Goal: Task Accomplishment & Management: Complete application form

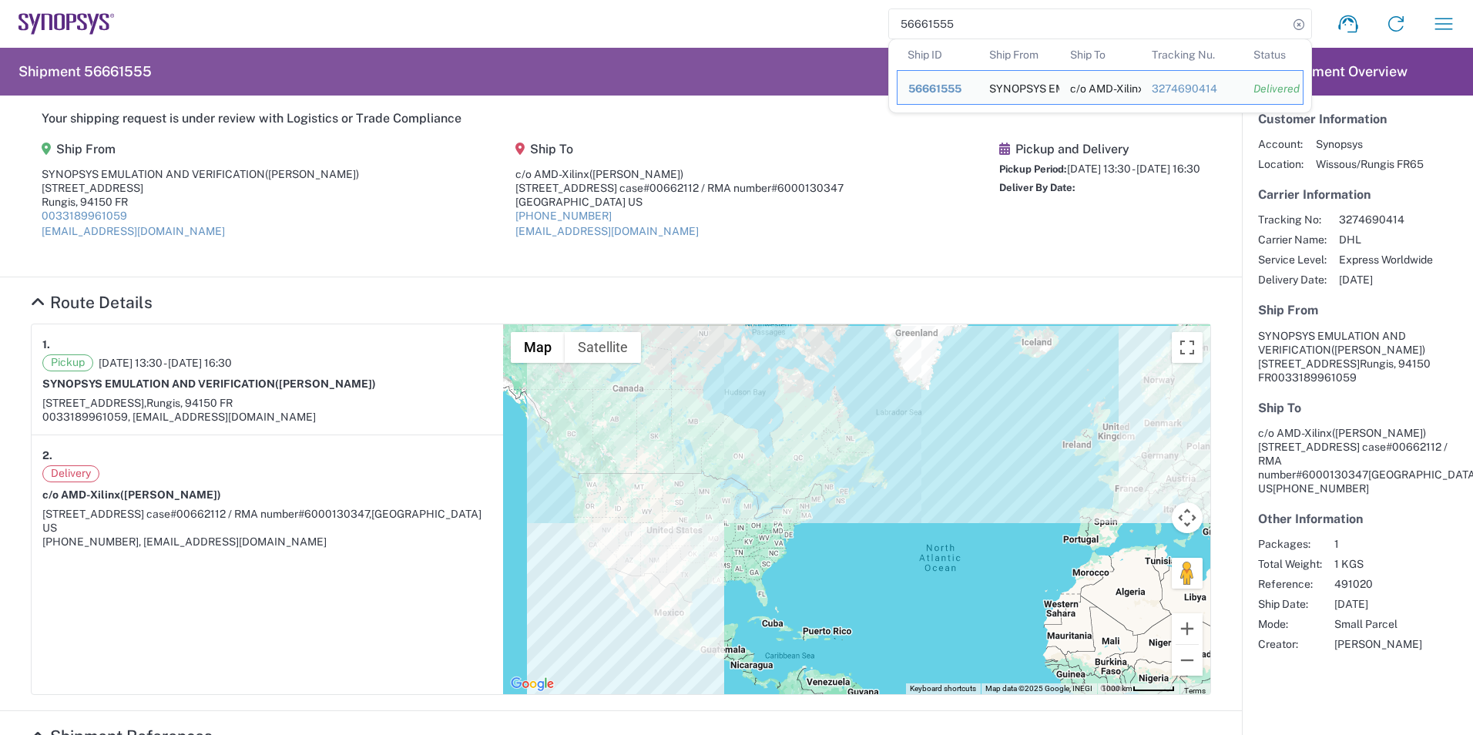
click at [400, 255] on agx-shipment-main-routing-info "Ship From SYNOPSYS EMULATION AND VERIFICATION (Damien Guisy) 7 rue des Solets R…" at bounding box center [621, 195] width 1180 height 129
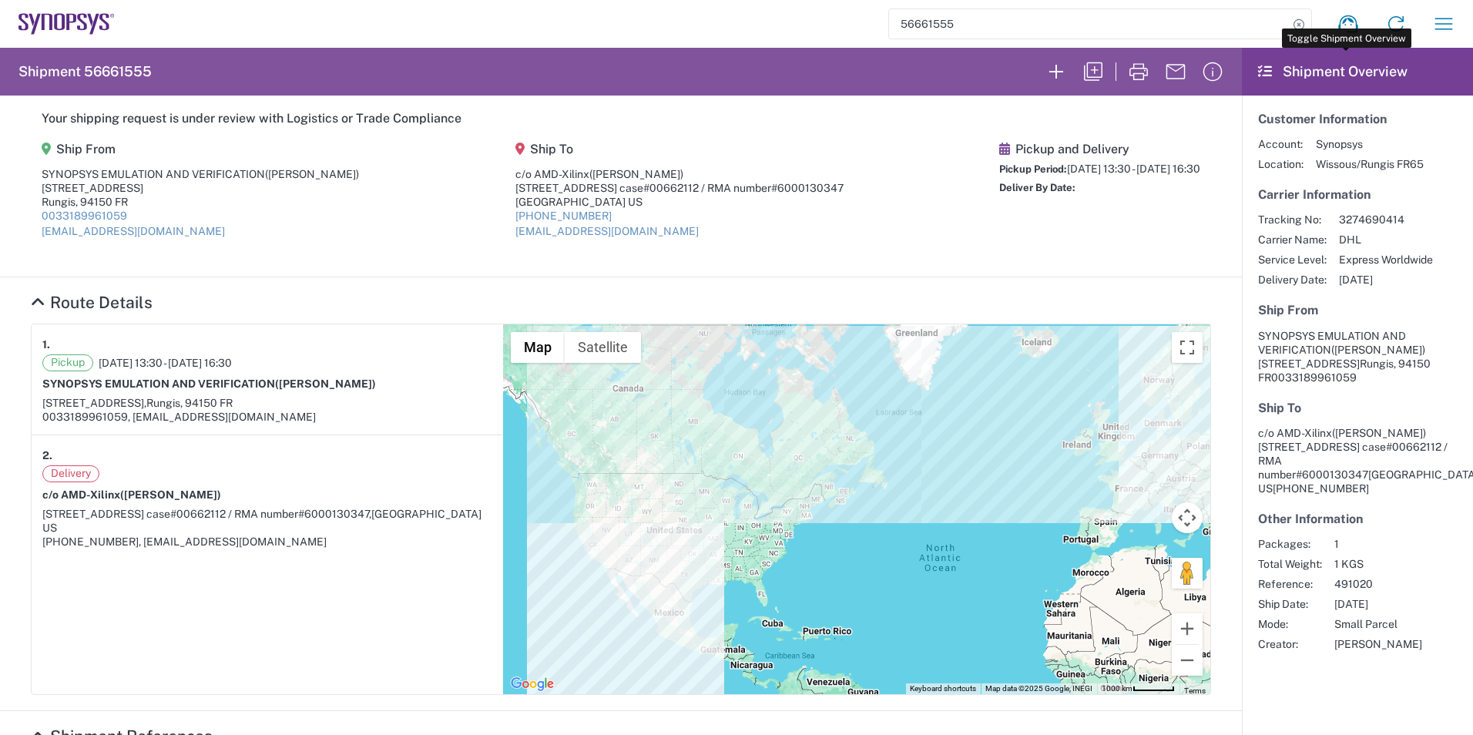
click at [1258, 72] on icon at bounding box center [1265, 72] width 14 height 14
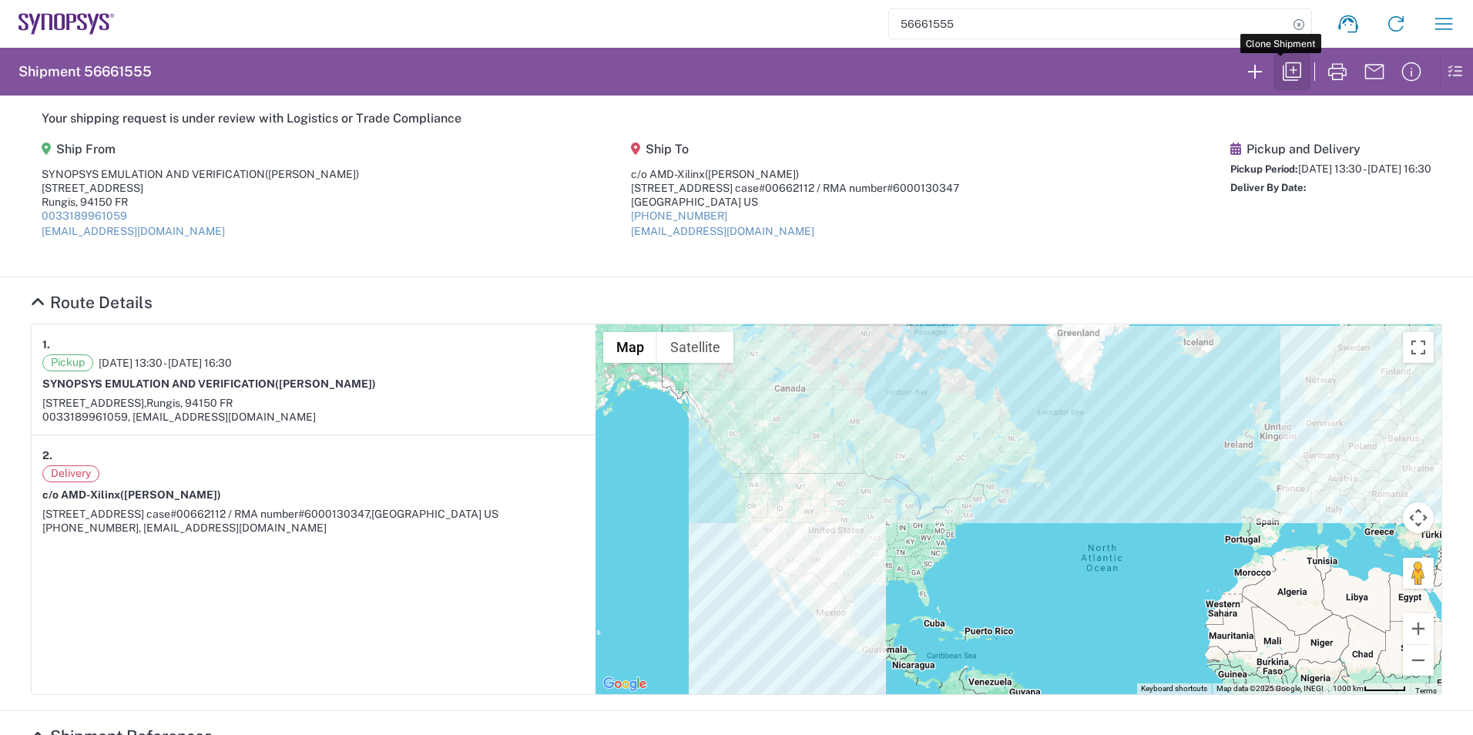
click at [1280, 69] on icon "button" at bounding box center [1292, 71] width 25 height 25
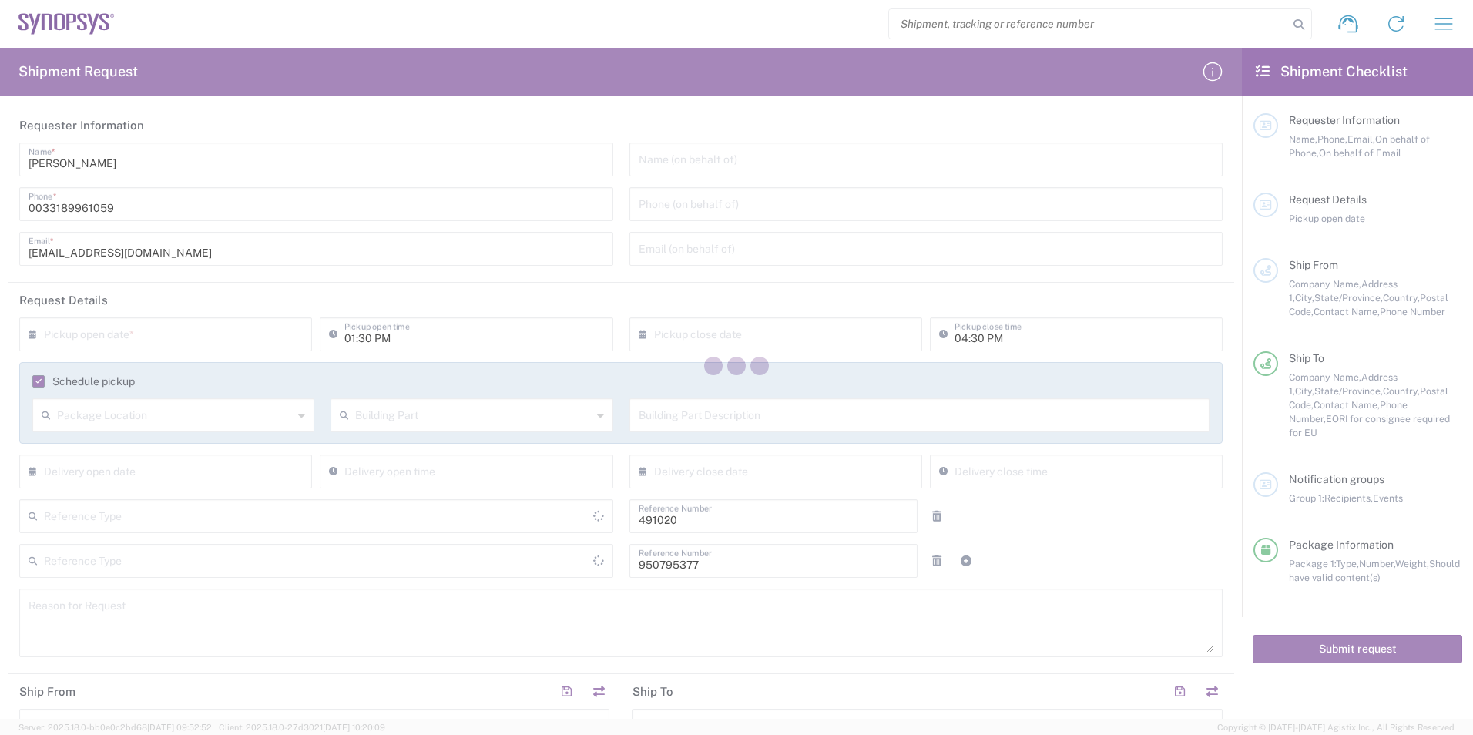
type input "[US_STATE]"
type input "Customer Ref"
type input "Cardboard Box(es)"
type input "[GEOGRAPHIC_DATA]"
type input "Delivered at Place"
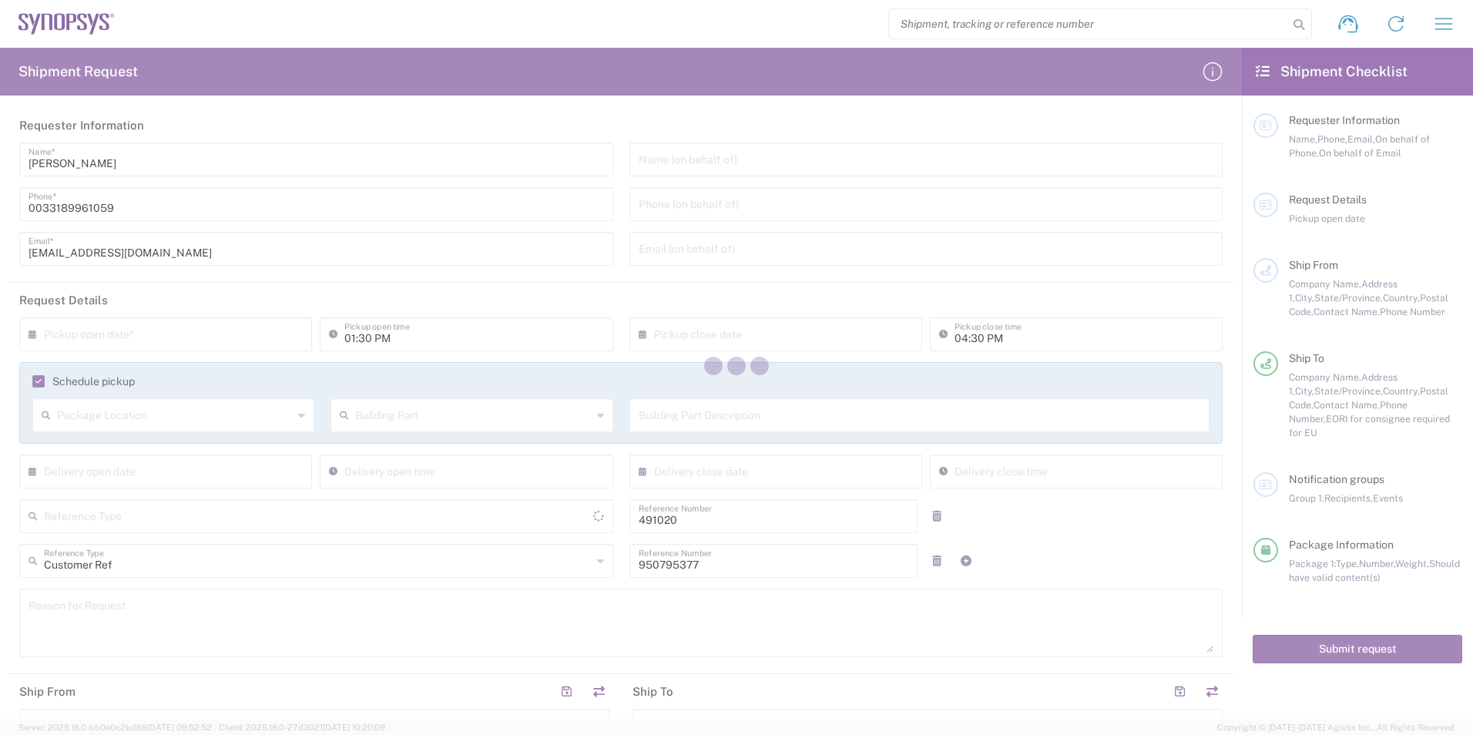
type input "Department"
type input "[GEOGRAPHIC_DATA]"
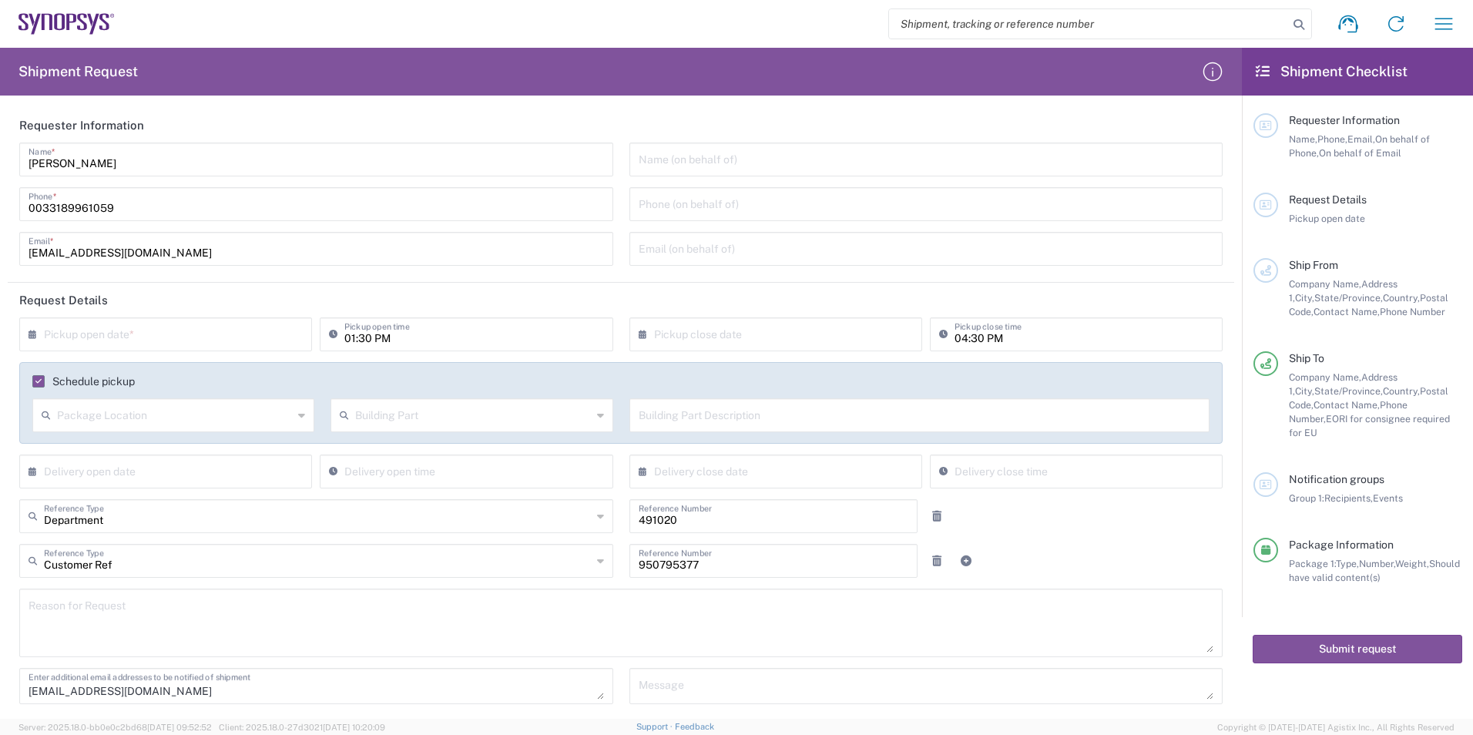
type input "Wissous/Rungis FR65"
click at [121, 338] on input "text" at bounding box center [169, 333] width 250 height 27
click at [168, 434] on span "10" at bounding box center [168, 430] width 23 height 22
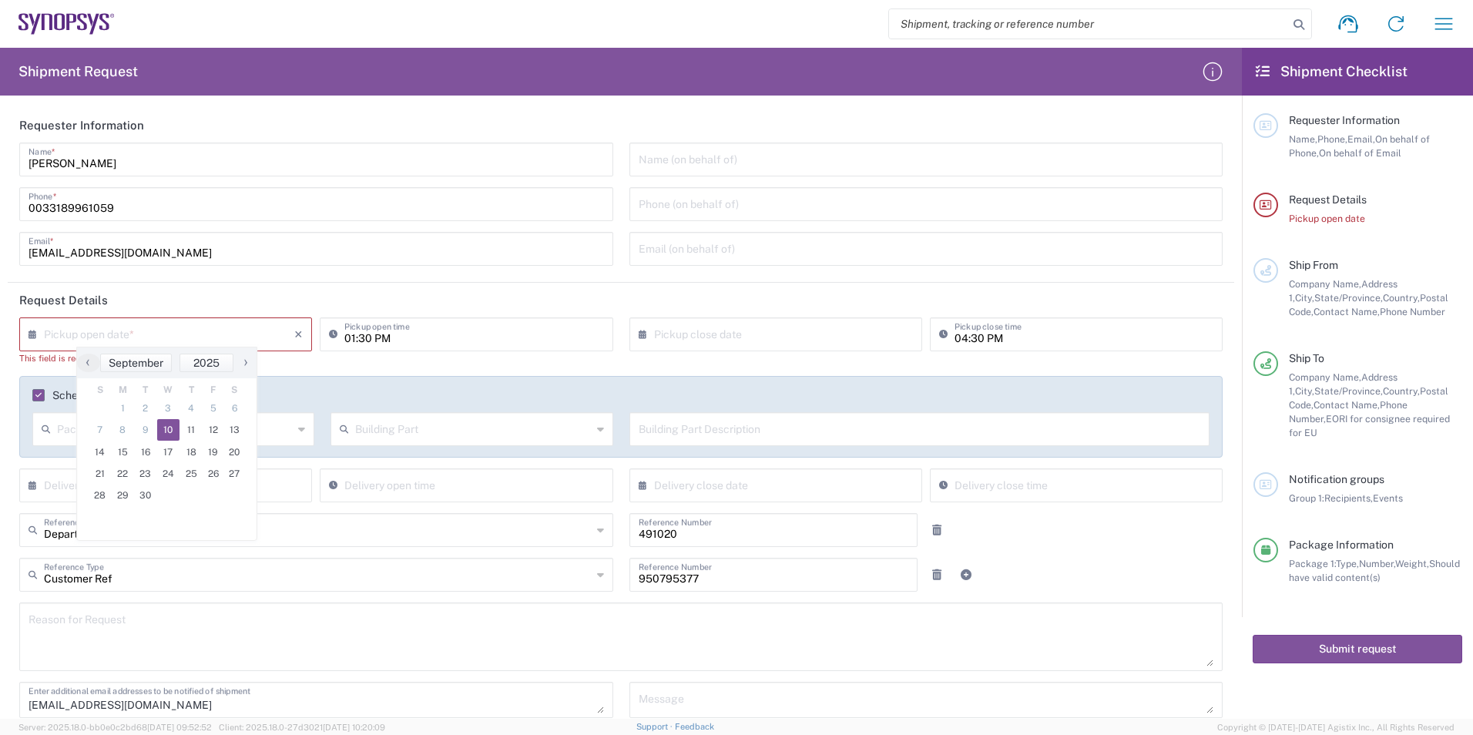
type input "[DATE]"
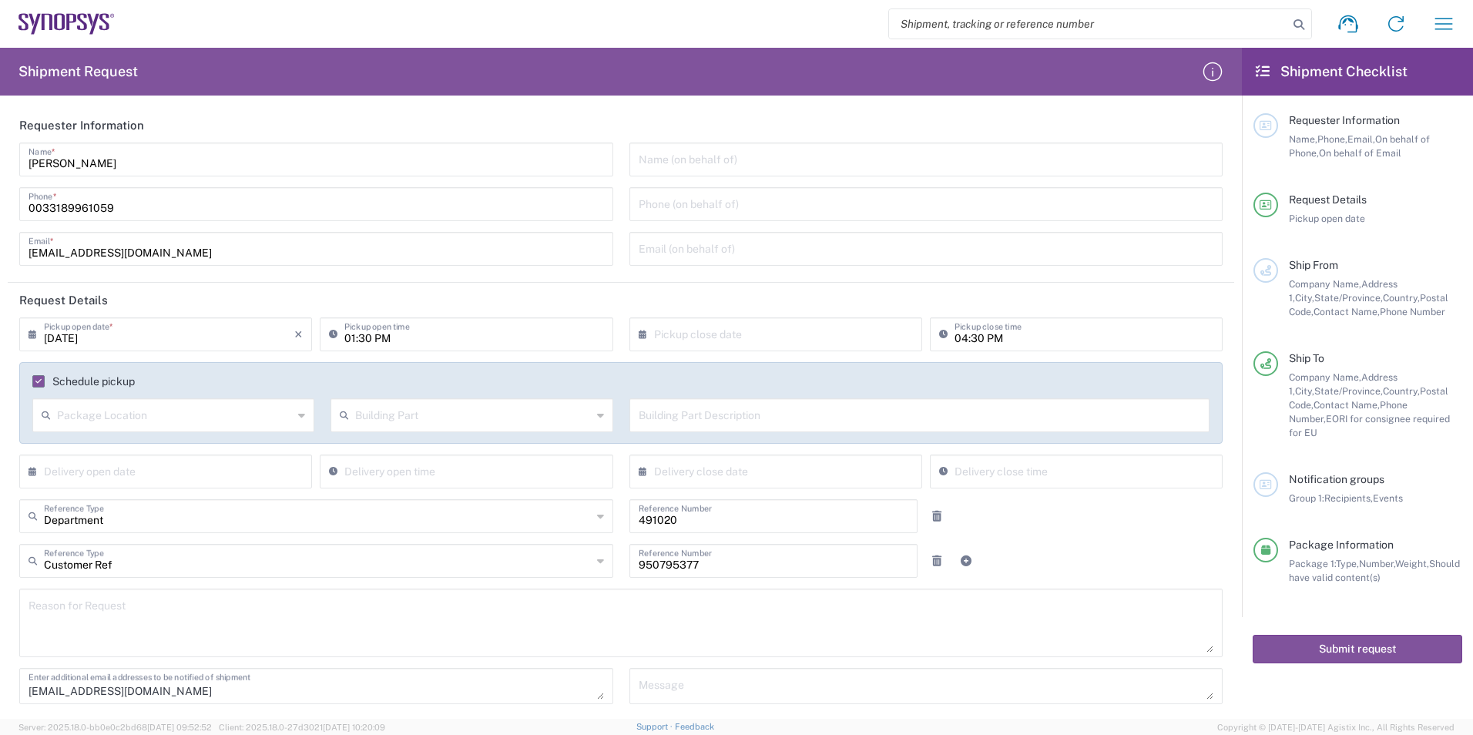
click at [430, 324] on input "01:30 PM" at bounding box center [473, 333] width 259 height 27
type input "01:30 PM"
click at [677, 334] on input "text" at bounding box center [779, 333] width 250 height 27
click at [774, 429] on span "10" at bounding box center [772, 430] width 23 height 22
type input "[DATE]"
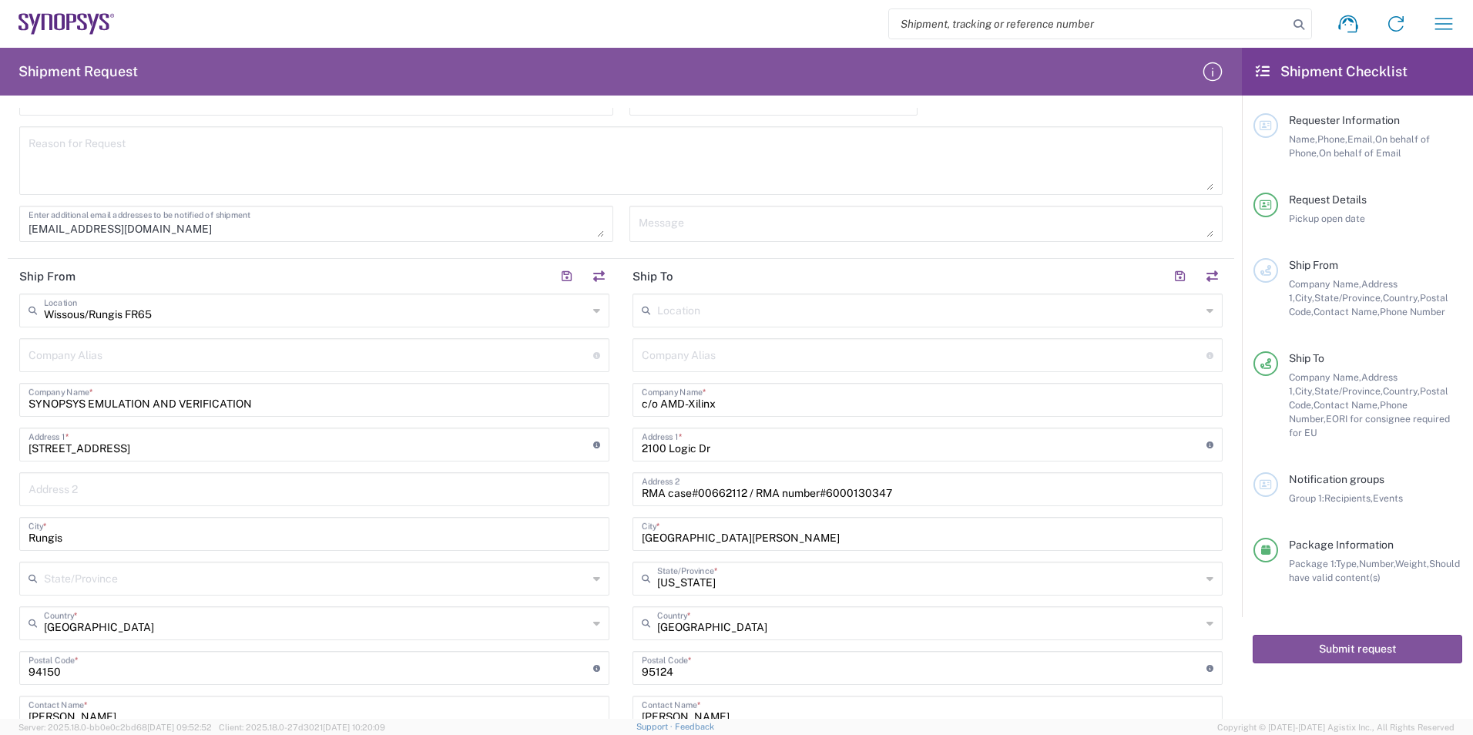
scroll to position [539, 0]
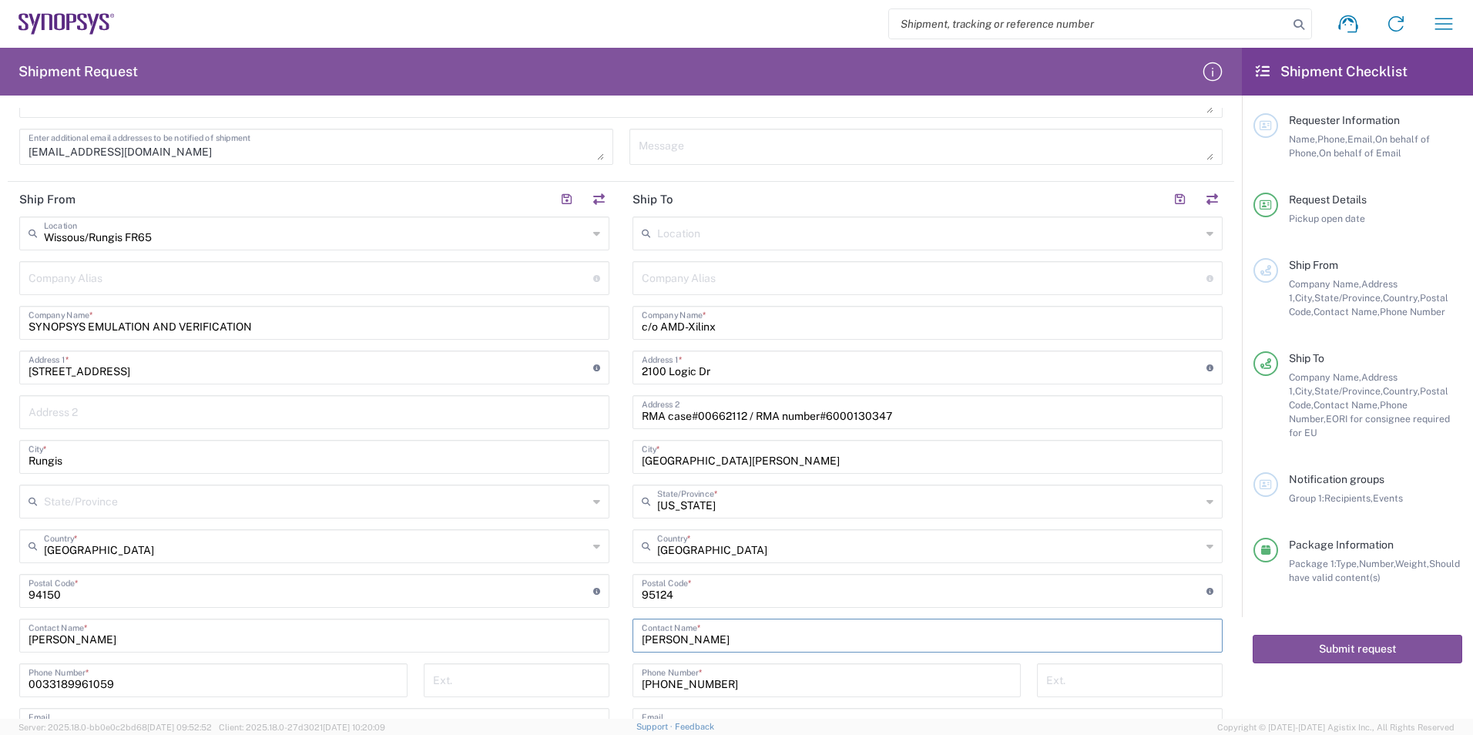
drag, startPoint x: 716, startPoint y: 643, endPoint x: 586, endPoint y: 629, distance: 130.2
click at [586, 629] on div "Ship From [GEOGRAPHIC_DATA]/Rungis FR65 Location [GEOGRAPHIC_DATA]/Rungis [GEOG…" at bounding box center [621, 558] width 1226 height 753
paste input "[PERSON_NAME]"
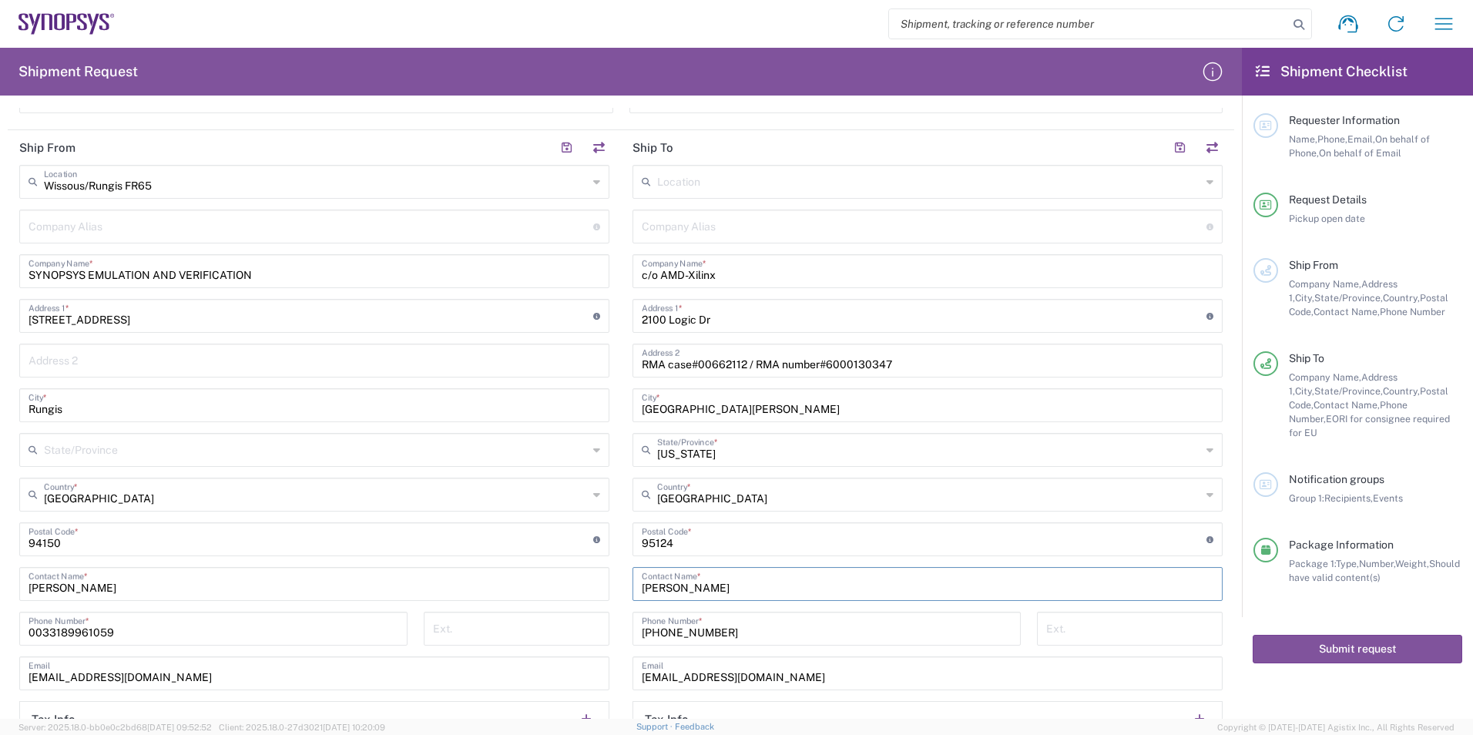
scroll to position [616, 0]
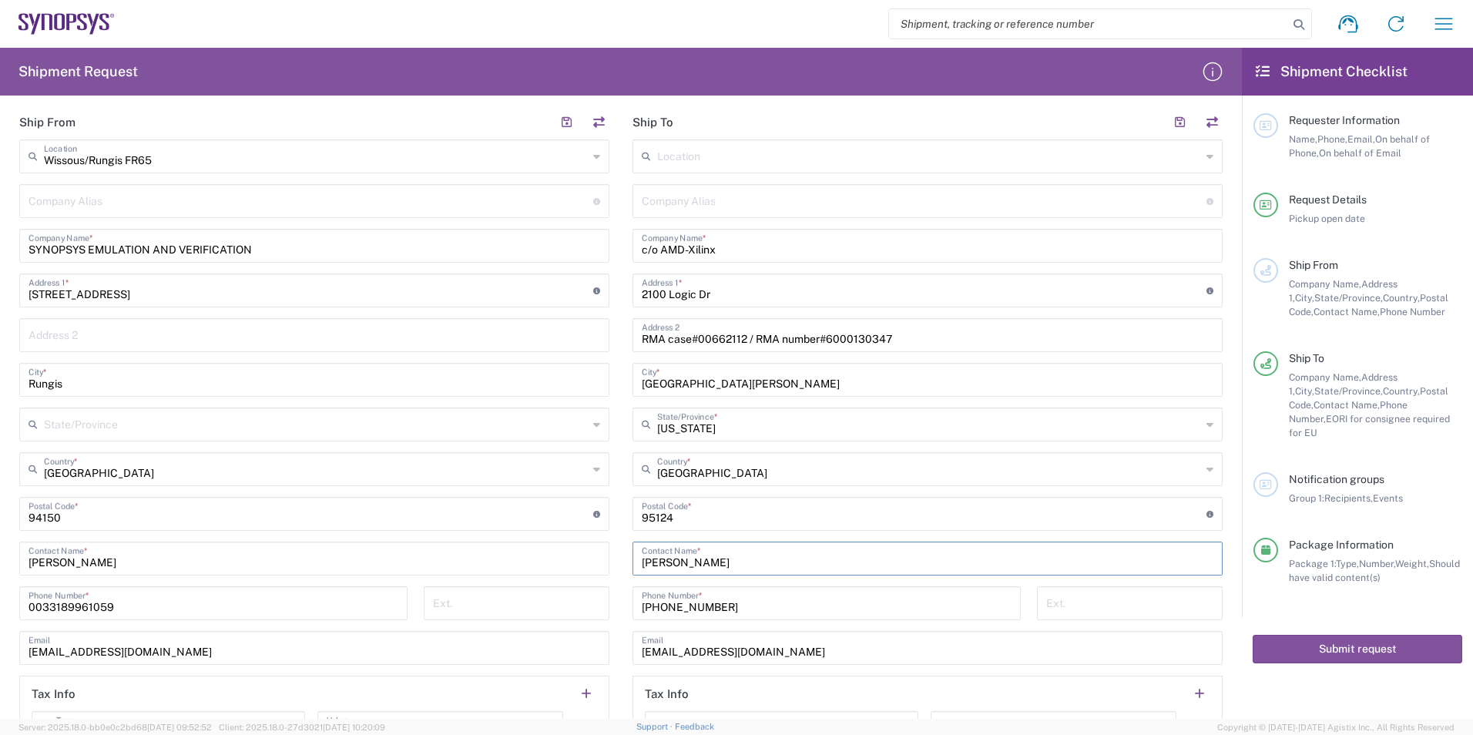
type input "[PERSON_NAME]"
drag, startPoint x: 948, startPoint y: 337, endPoint x: 649, endPoint y: 328, distance: 299.1
click at [649, 328] on input "RMA case#00662112 / RMA number#6000130347" at bounding box center [928, 333] width 572 height 27
click at [958, 333] on input "RMA case#00662112 / RMA number#6000130347" at bounding box center [928, 333] width 572 height 27
drag, startPoint x: 930, startPoint y: 337, endPoint x: 560, endPoint y: 307, distance: 371.0
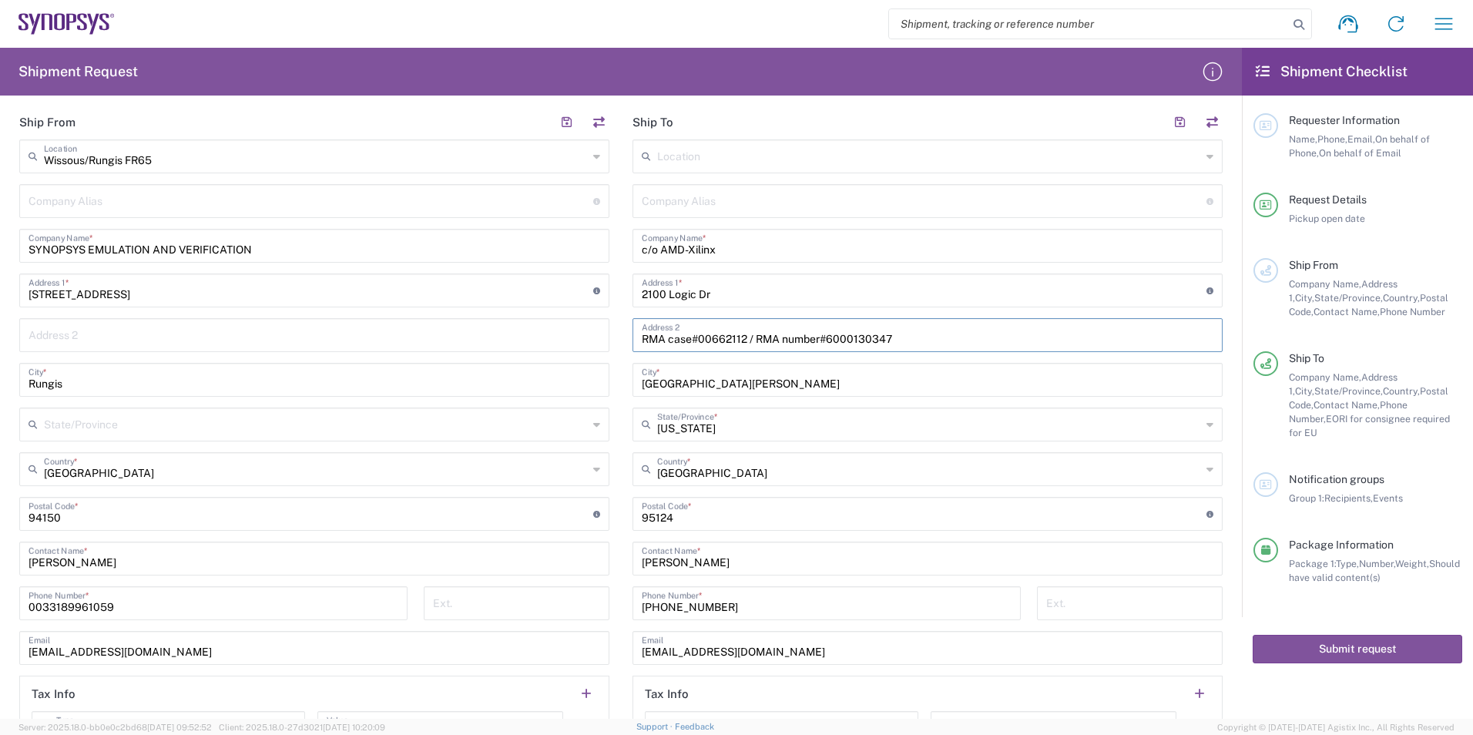
click at [552, 320] on div "Ship From [GEOGRAPHIC_DATA]/Rungis FR65 Location [GEOGRAPHIC_DATA]/Rungis [GEOG…" at bounding box center [621, 481] width 1226 height 753
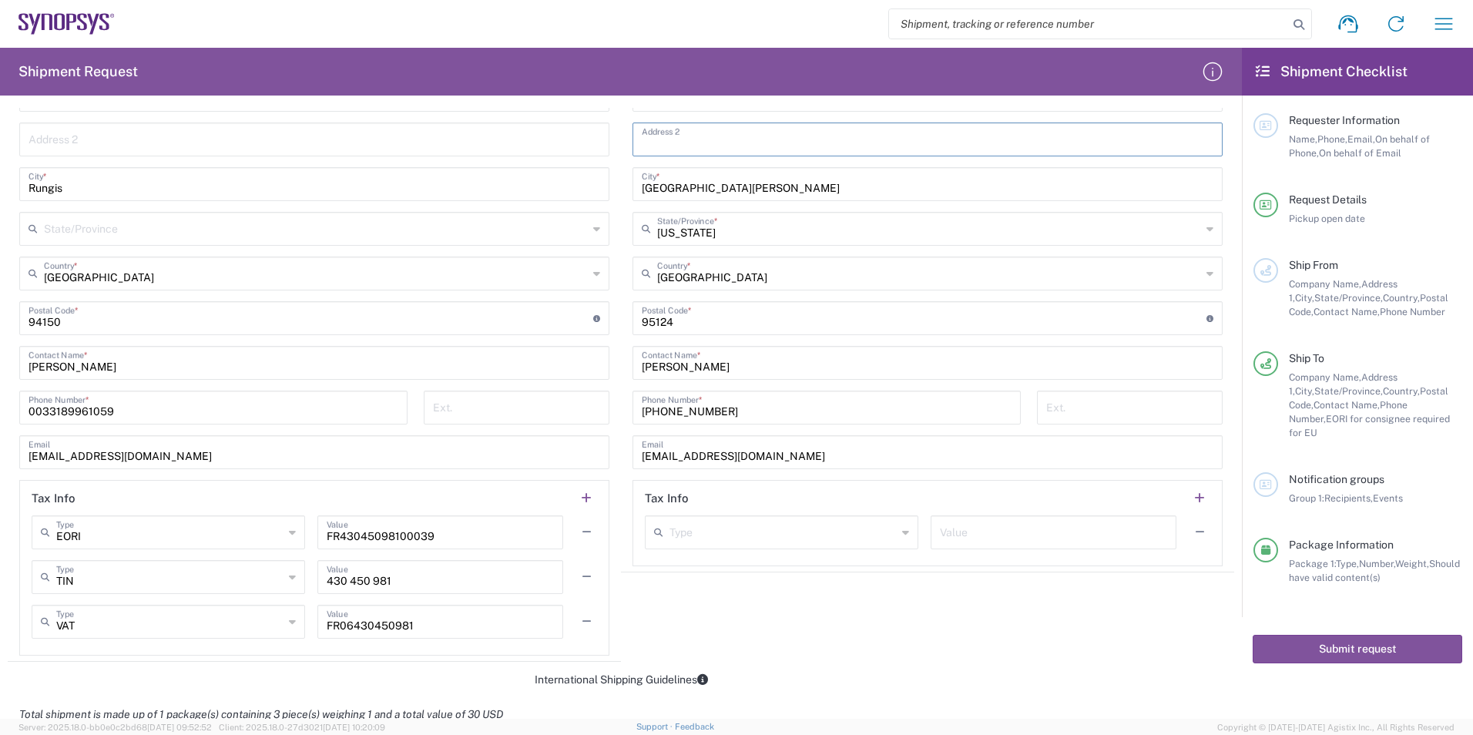
scroll to position [847, 0]
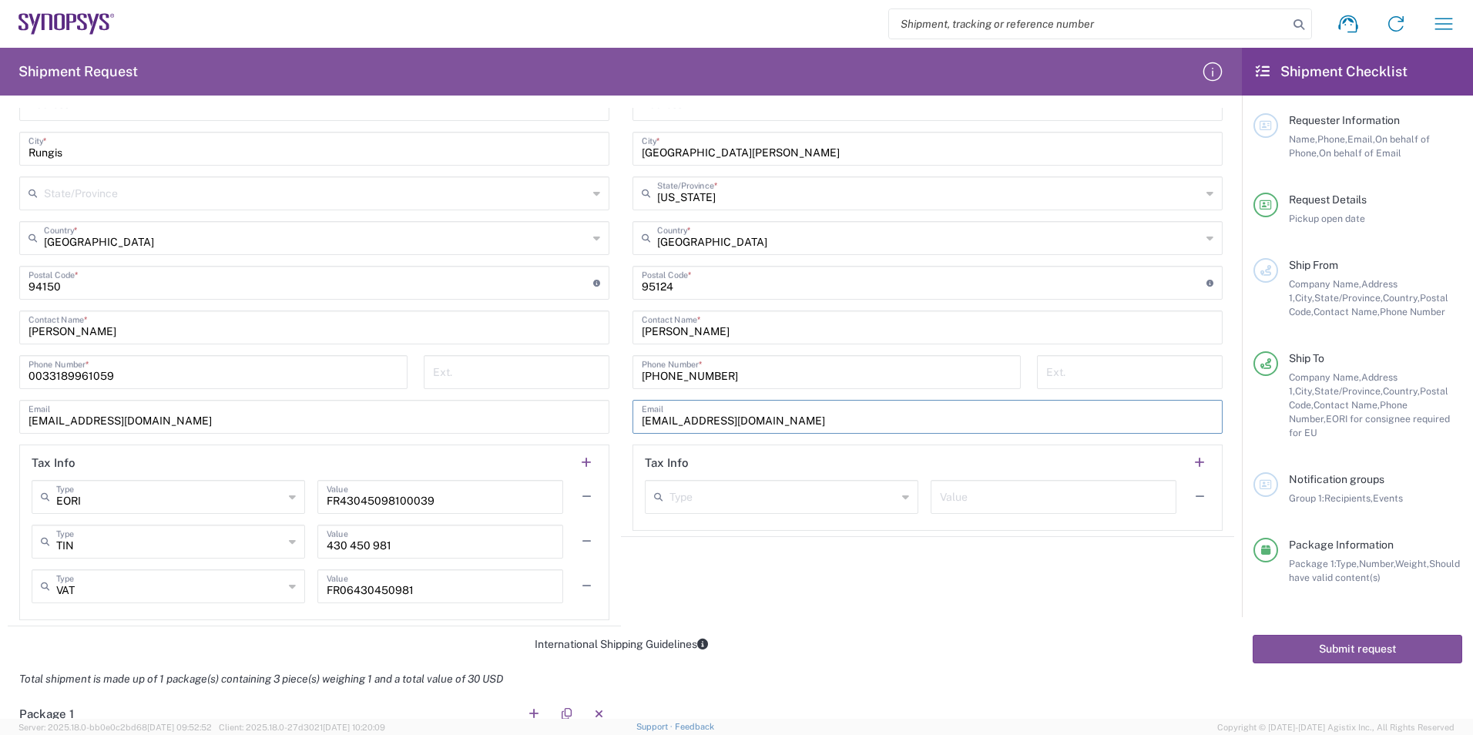
drag, startPoint x: 767, startPoint y: 416, endPoint x: 596, endPoint y: 408, distance: 172.0
click at [596, 408] on div "Ship From [GEOGRAPHIC_DATA]/Rungis FR65 Location [GEOGRAPHIC_DATA]/Rungis [GEOG…" at bounding box center [621, 250] width 1226 height 753
paste input "engcheng.yi"
type input "[EMAIL_ADDRESS][DOMAIN_NAME]"
click at [783, 601] on agx-shipment-stop-widget "Ship To Location [GEOGRAPHIC_DATA] DE04 Agrate Brianza IT01 [GEOGRAPHIC_DATA] D…" at bounding box center [927, 250] width 613 height 753
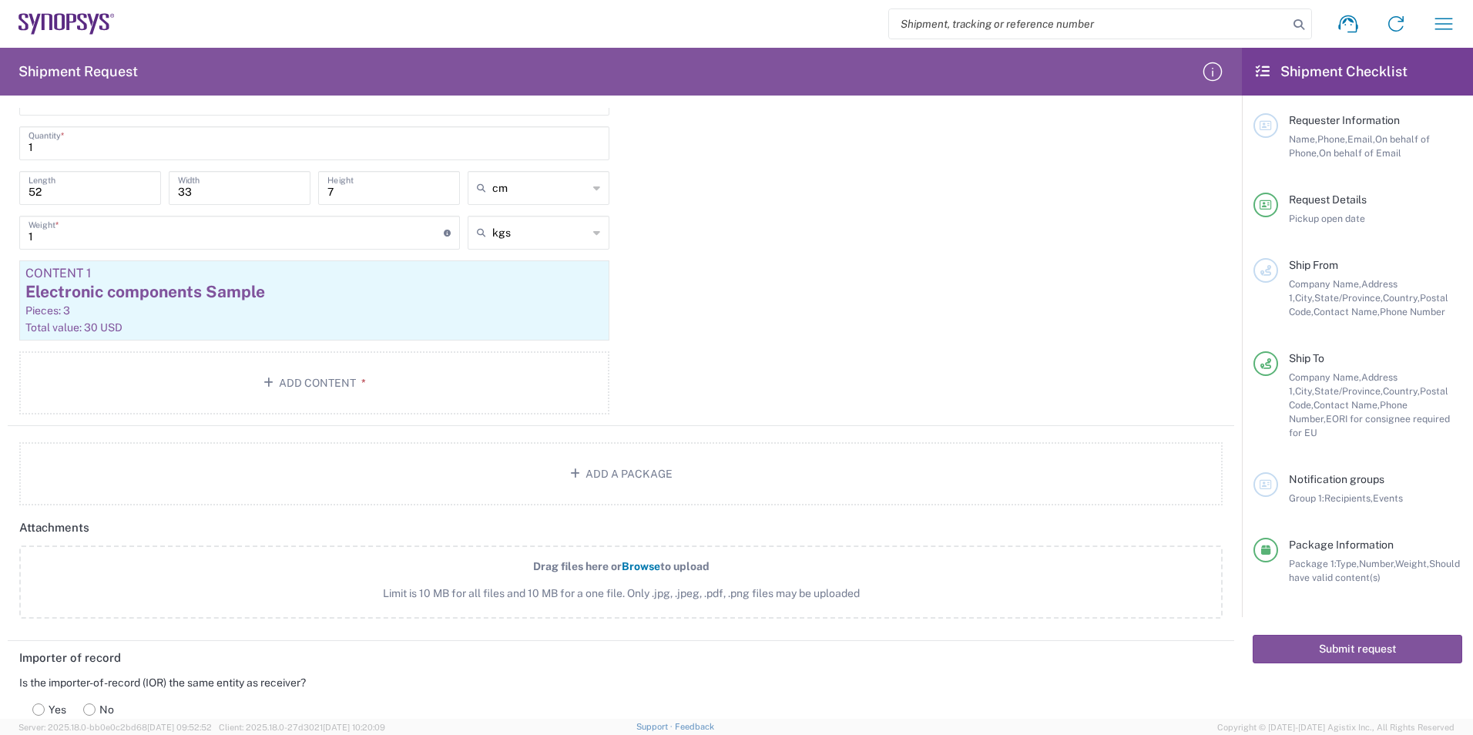
scroll to position [1233, 0]
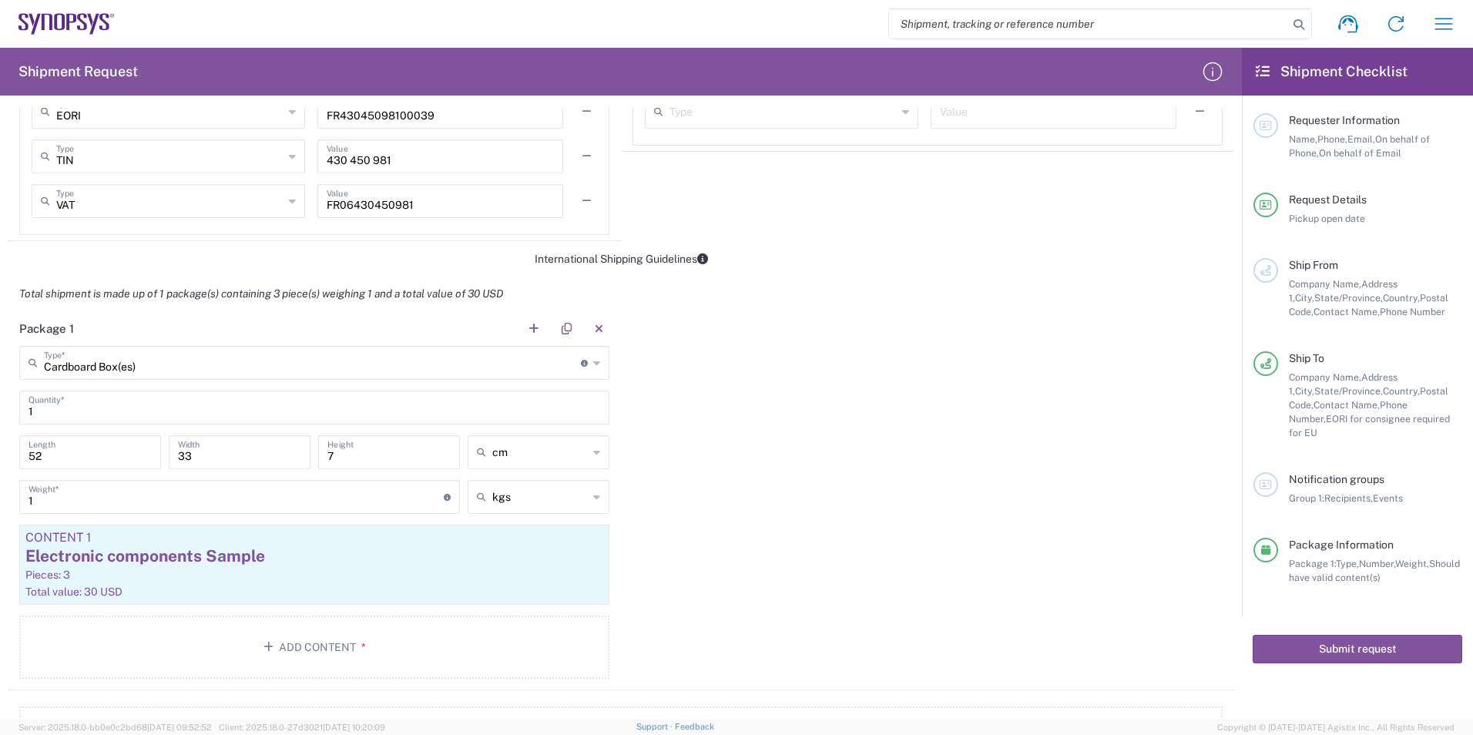
drag, startPoint x: 56, startPoint y: 470, endPoint x: 48, endPoint y: 460, distance: 13.1
click at [46, 467] on div "52 Length" at bounding box center [89, 457] width 149 height 45
drag, startPoint x: 49, startPoint y: 457, endPoint x: 0, endPoint y: 423, distance: 59.8
click at [0, 437] on html "Shipment request Shipment tracking Employee non-product shipment request My shi…" at bounding box center [736, 367] width 1473 height 735
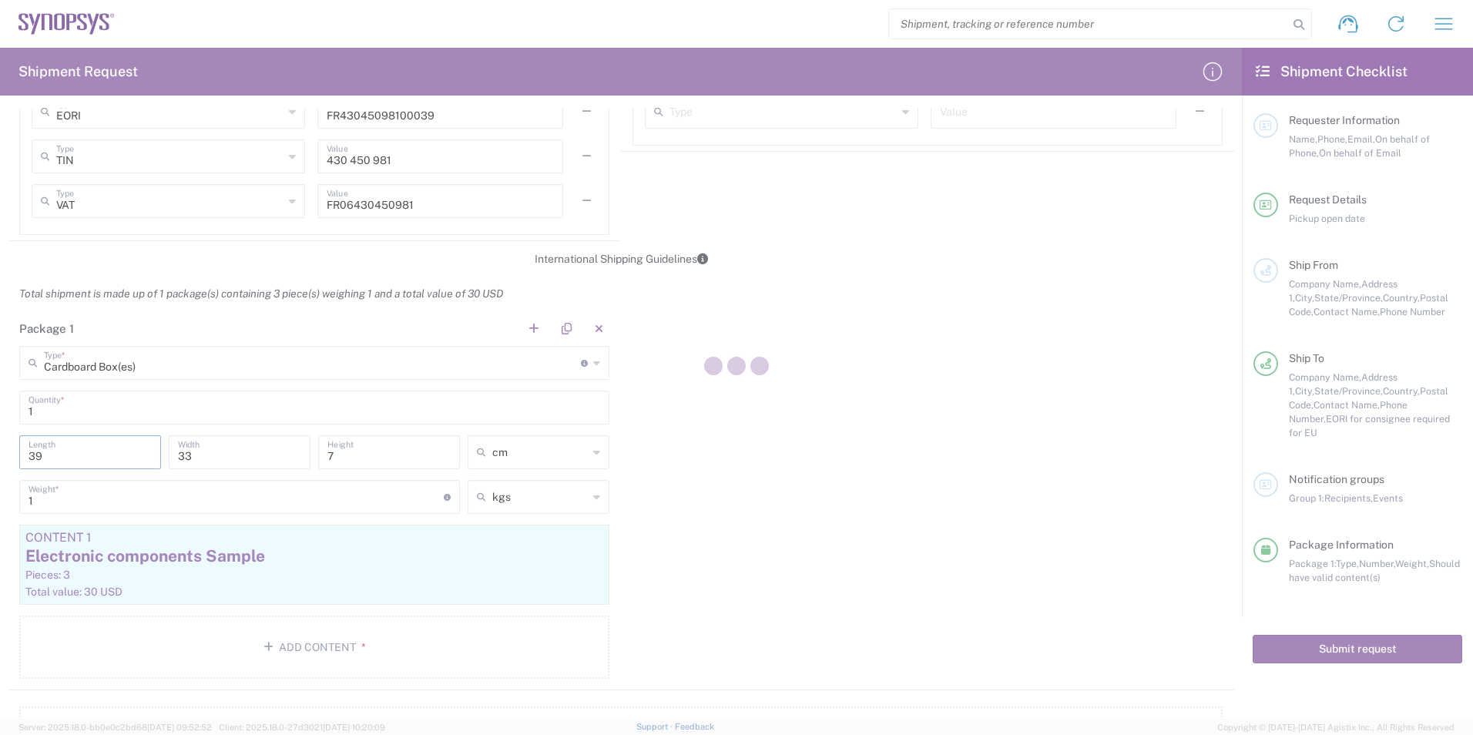
type input "39"
type input "29"
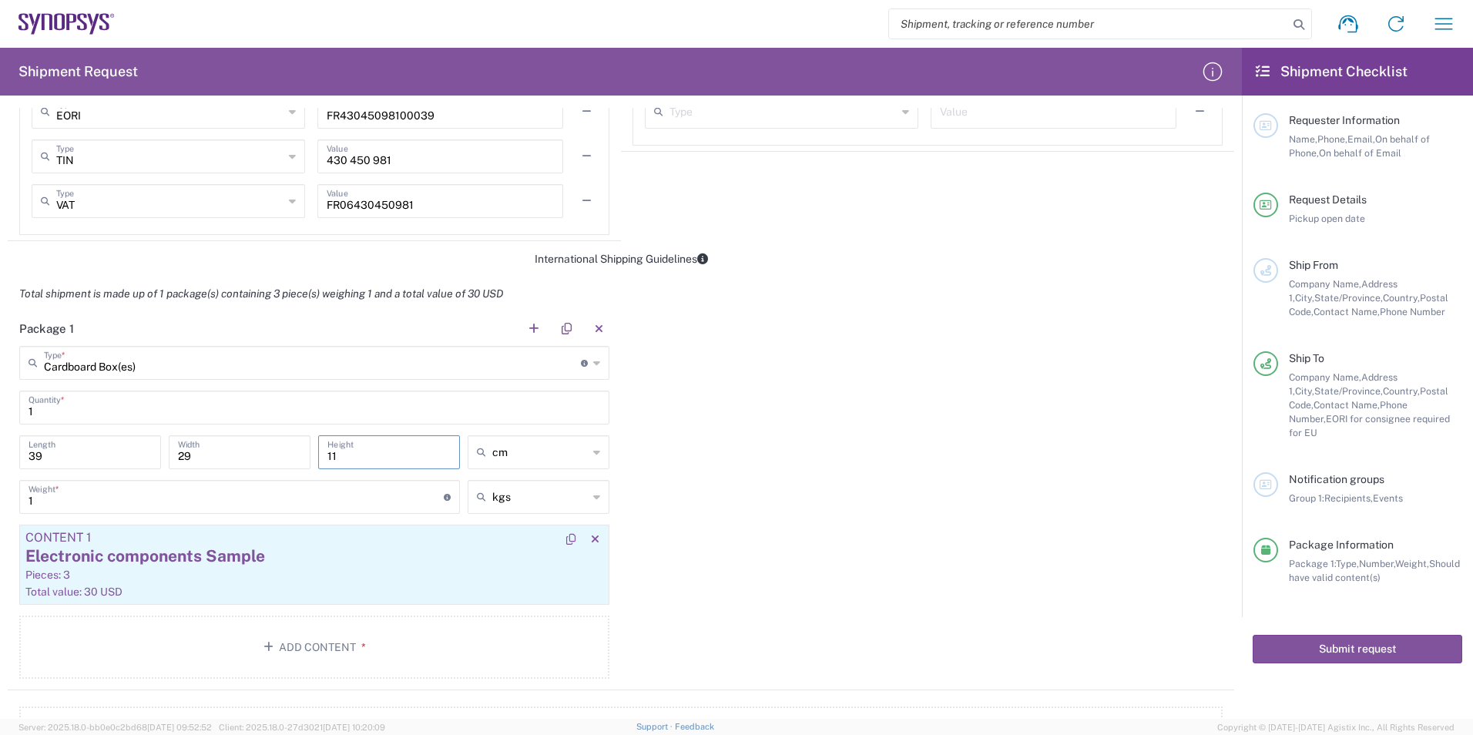
type input "11"
click at [281, 559] on div "Electronic components Sample" at bounding box center [314, 556] width 578 height 23
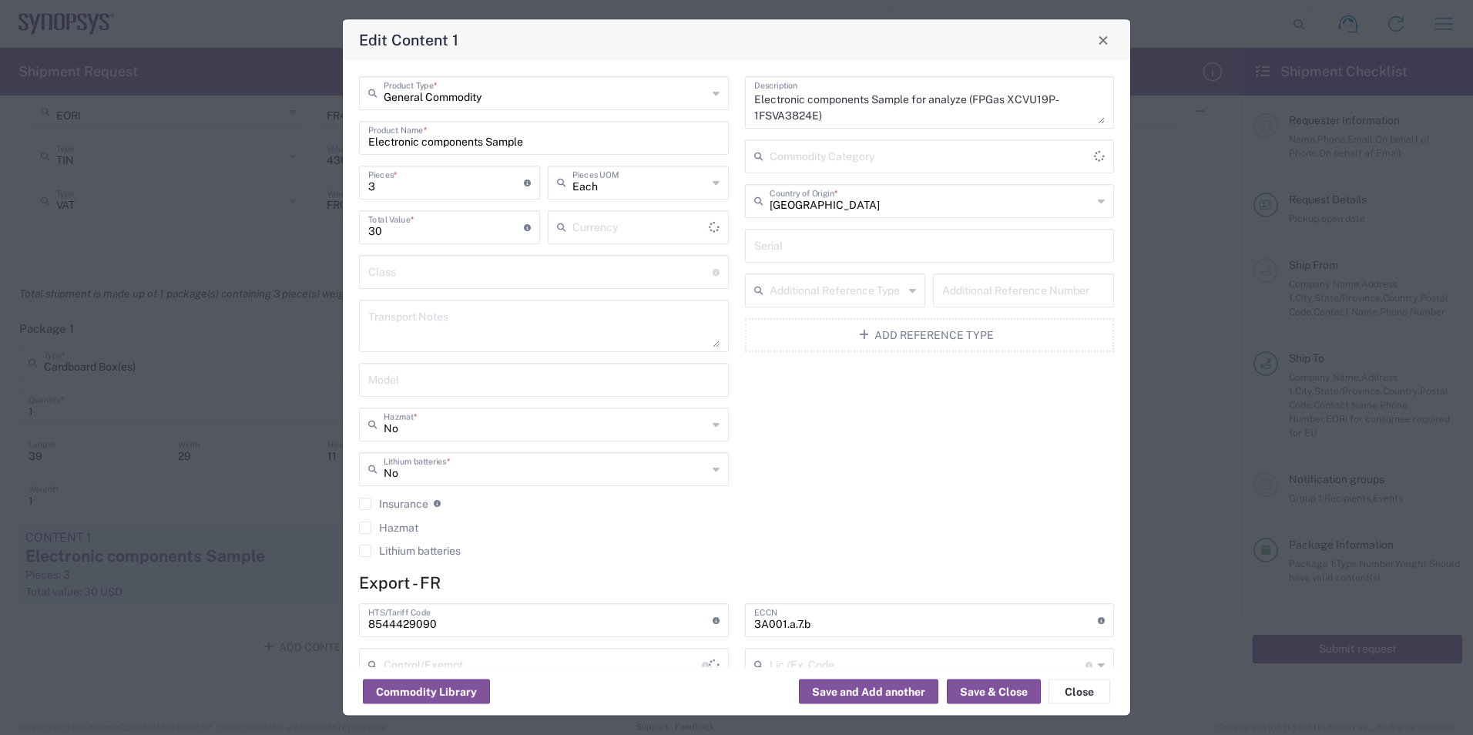
type input "US Dollar"
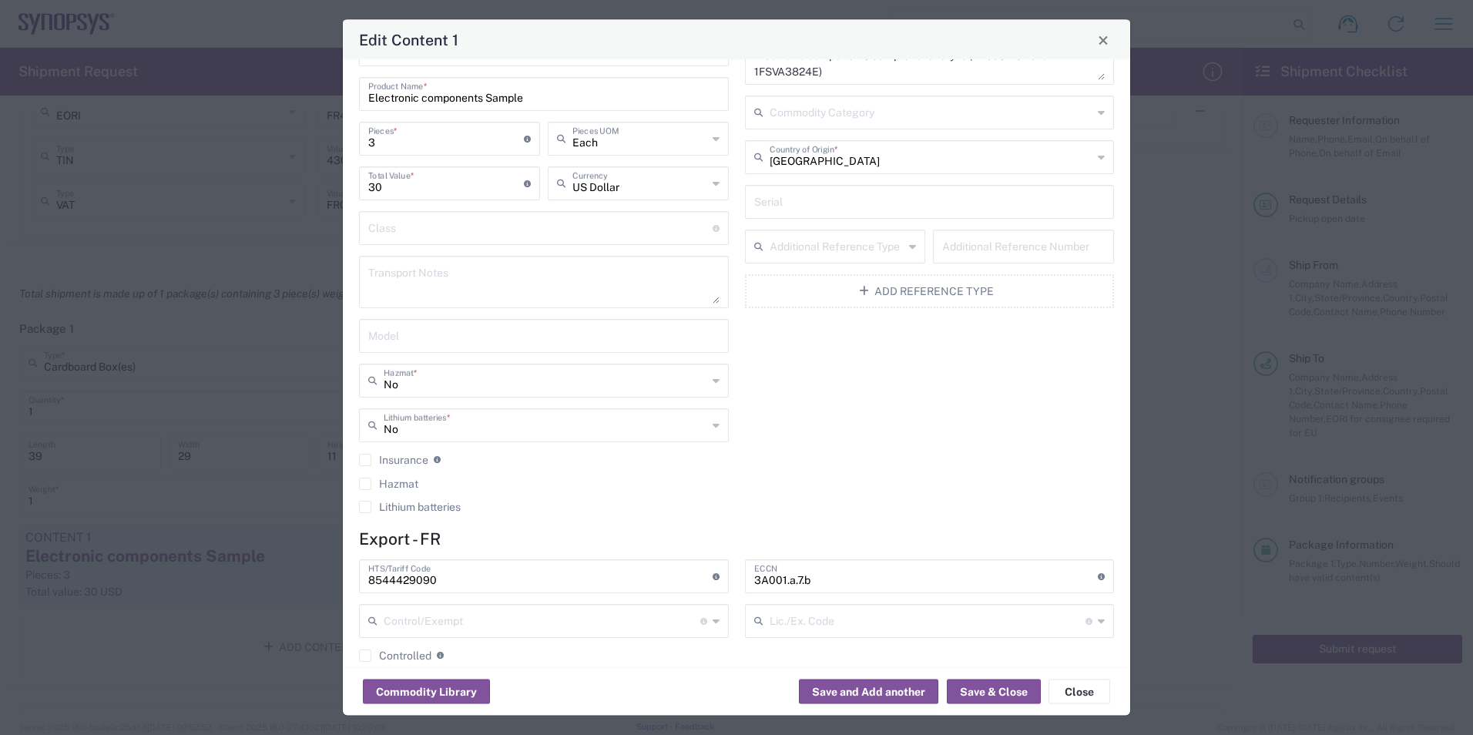
scroll to position [0, 0]
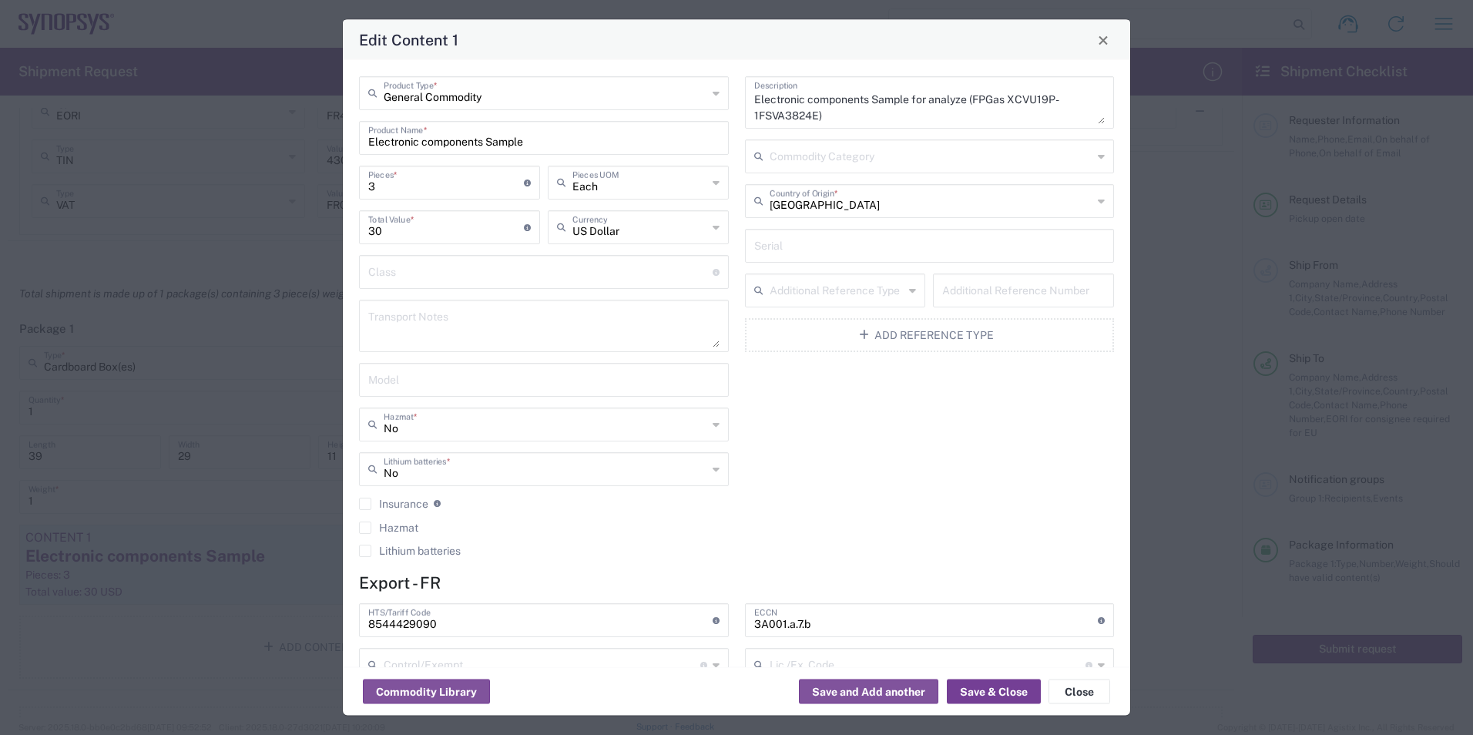
click at [973, 689] on button "Save & Close" at bounding box center [994, 691] width 94 height 25
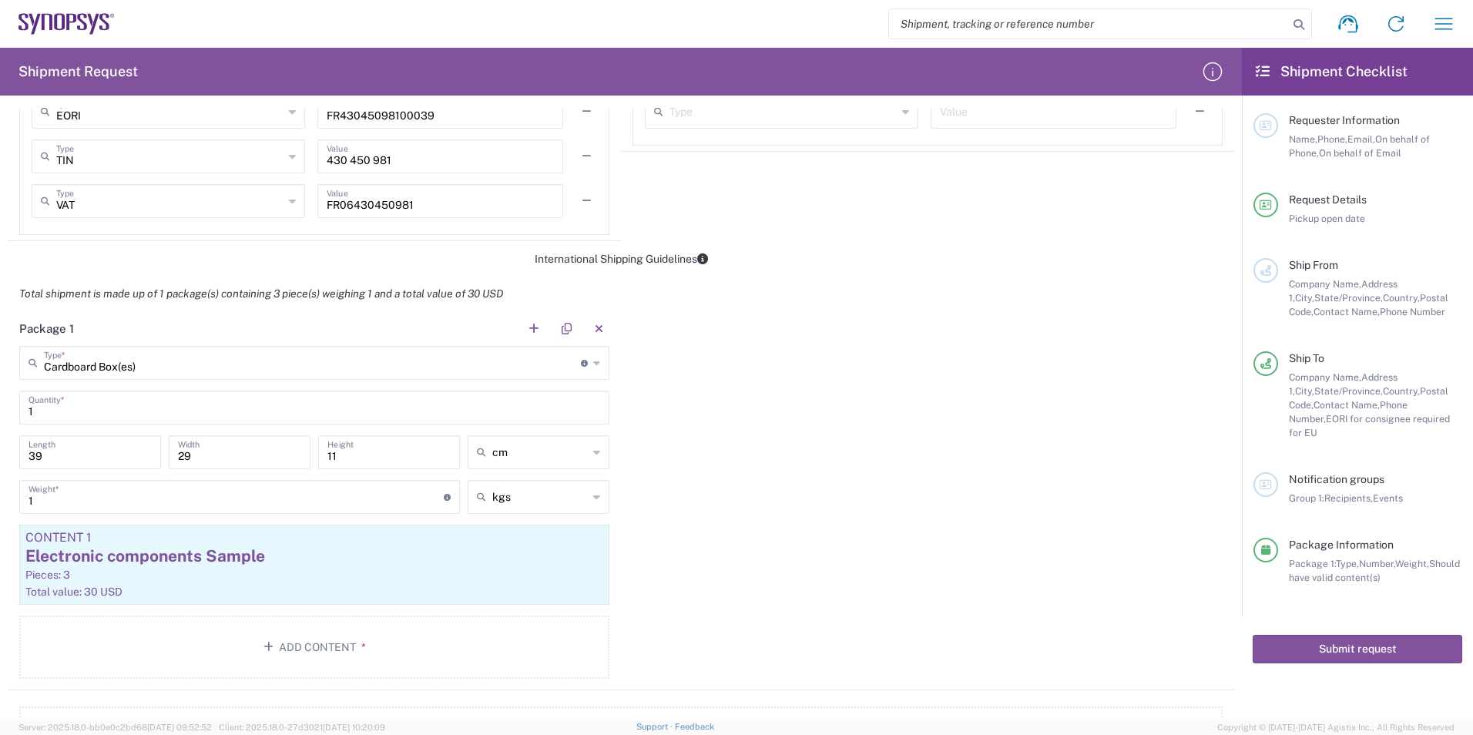
click at [824, 559] on div "Package 1 Cardboard Box(es) Type * Material used to package goods Cardboard Box…" at bounding box center [621, 500] width 1226 height 379
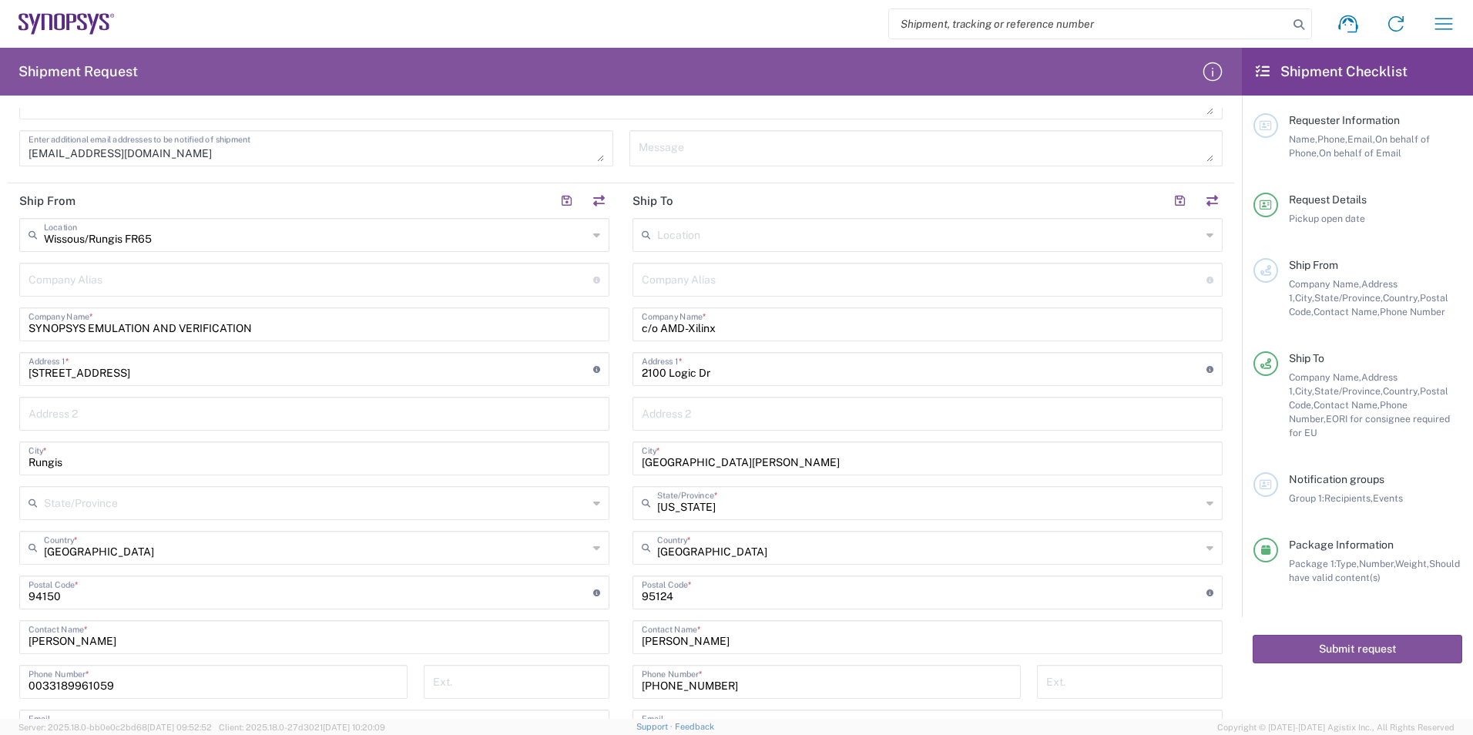
scroll to position [539, 0]
drag, startPoint x: 122, startPoint y: 370, endPoint x: 2, endPoint y: 351, distance: 121.0
click at [0, 356] on html "Shipment request Shipment tracking Employee non-product shipment request My shi…" at bounding box center [736, 367] width 1473 height 735
type input "[STREET_ADDRESS]"
type input "[EMAIL_ADDRESS][DOMAIN_NAME]"
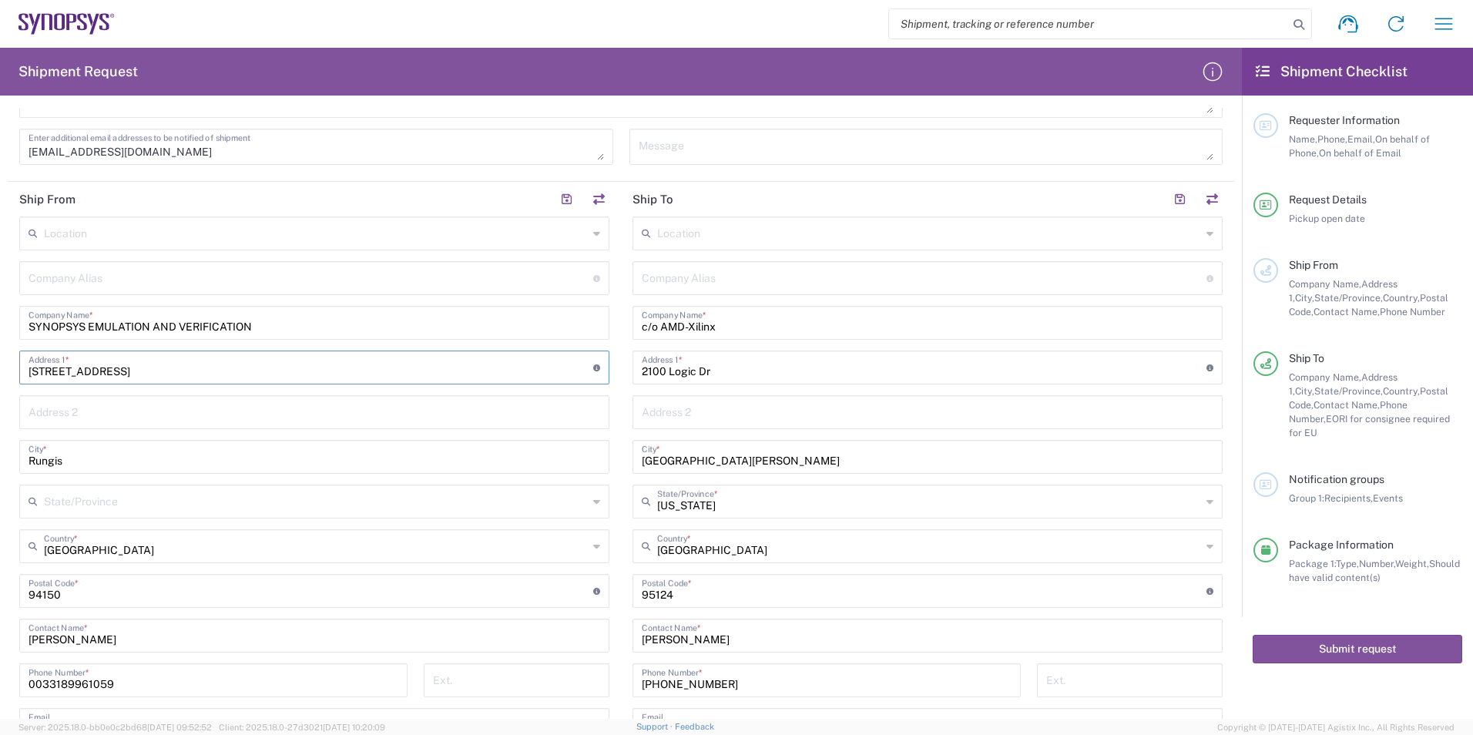
type input "SYNOPSYS EMULATION AND VERIFICATION"
click at [614, 517] on main "Location [GEOGRAPHIC_DATA] DE04 Agrate Brianza IT01 [GEOGRAPHIC_DATA] DE02 [GEO…" at bounding box center [314, 572] width 613 height 712
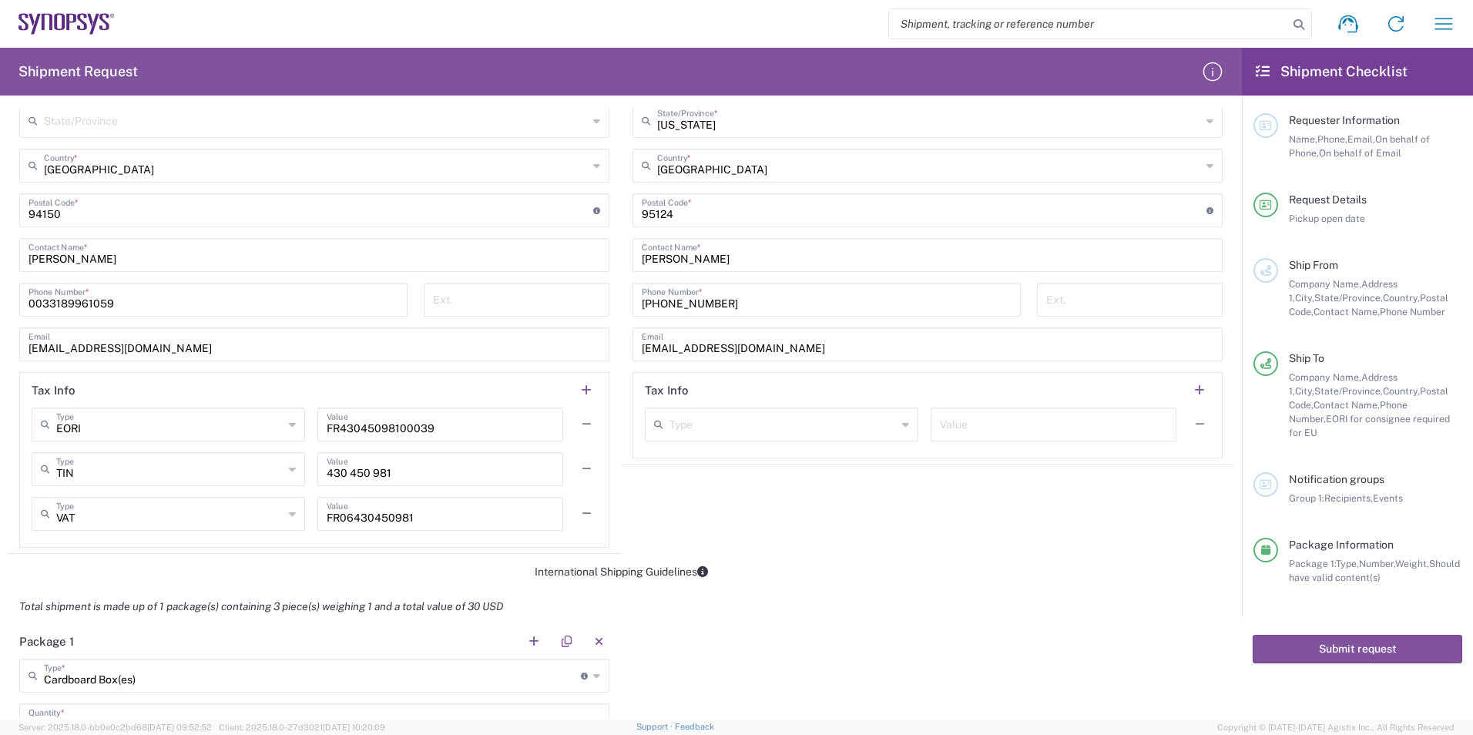
scroll to position [924, 0]
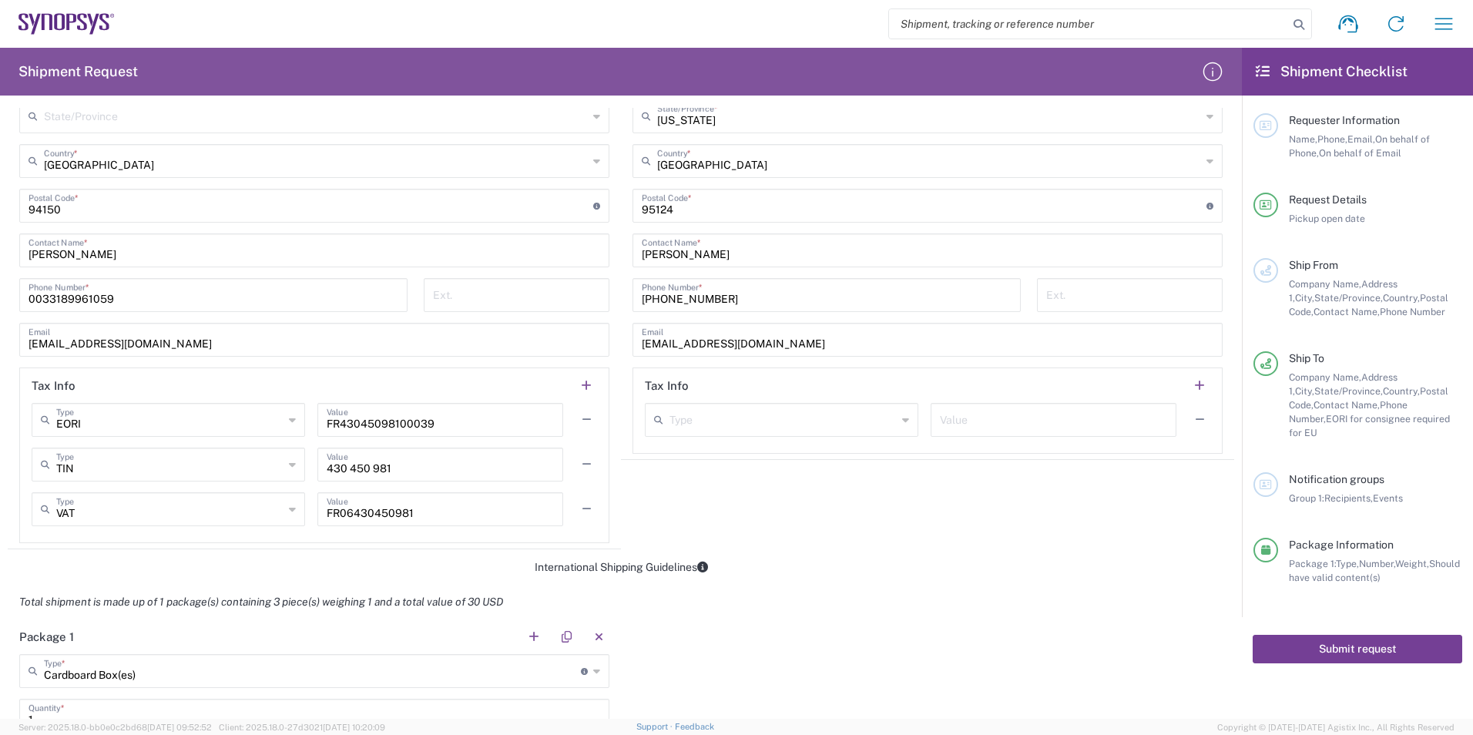
click at [1375, 640] on button "Submit request" at bounding box center [1358, 649] width 210 height 29
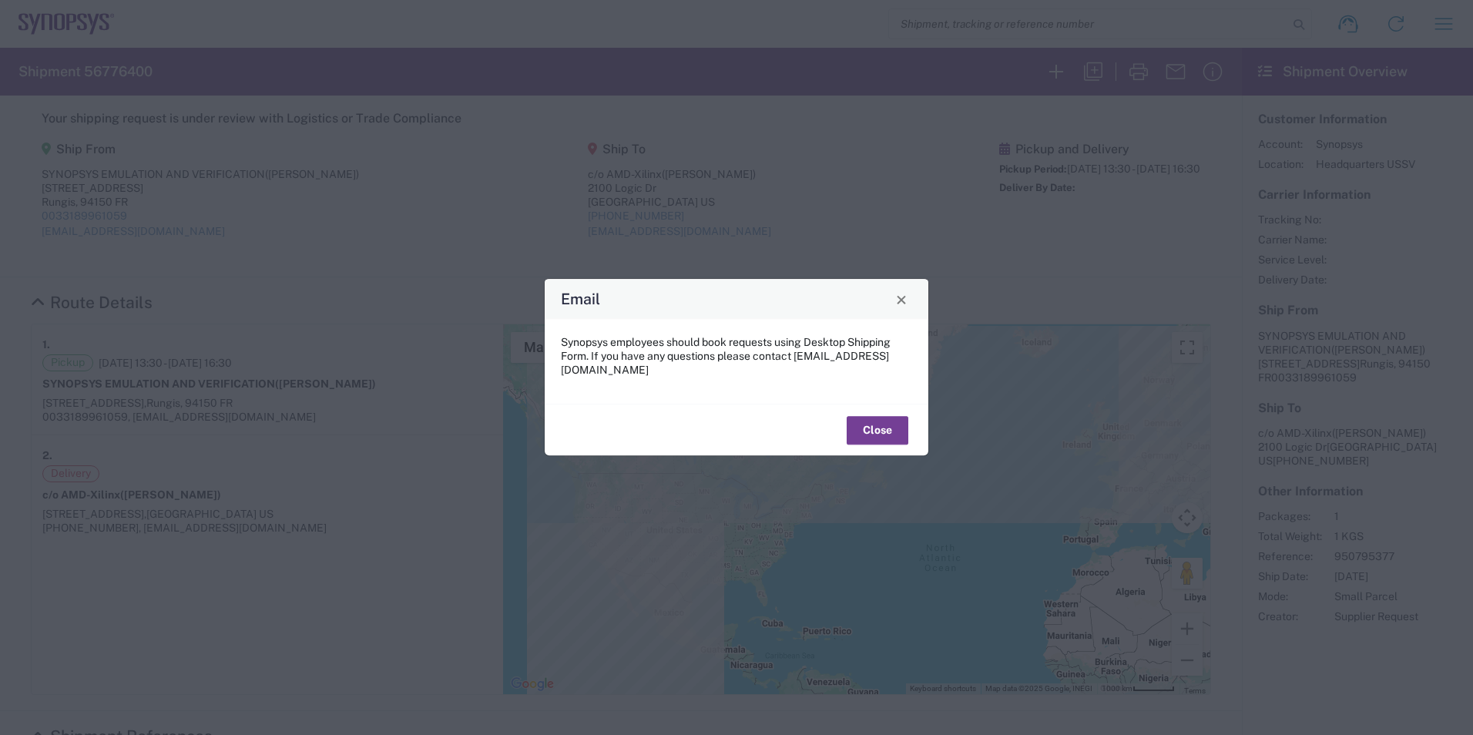
click at [871, 416] on button "Close" at bounding box center [878, 430] width 62 height 29
